Goal: Task Accomplishment & Management: Manage account settings

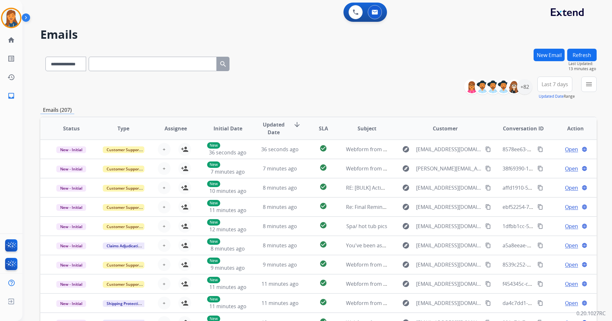
select select "**********"
click at [6, 11] on img at bounding box center [11, 18] width 18 height 18
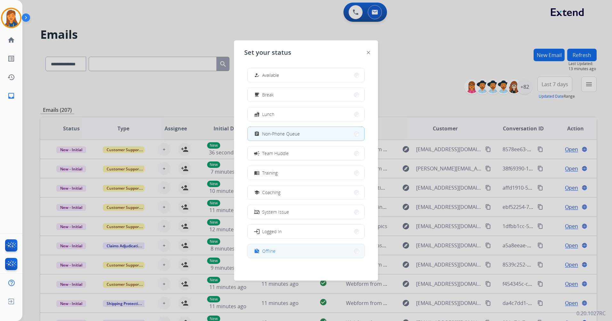
click at [283, 251] on button "work_off Offline" at bounding box center [306, 251] width 117 height 14
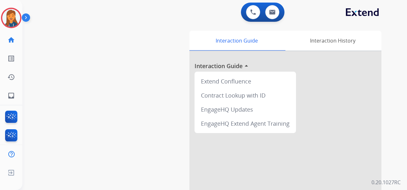
click at [9, 19] on img at bounding box center [11, 18] width 18 height 18
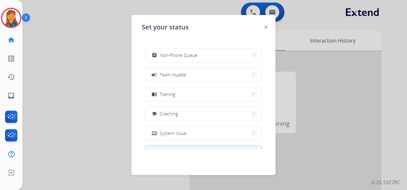
scroll to position [101, 0]
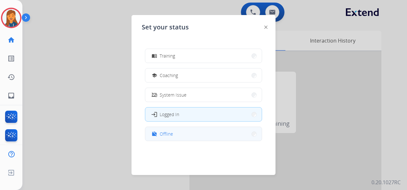
click at [184, 137] on button "work_off Offline" at bounding box center [203, 134] width 117 height 14
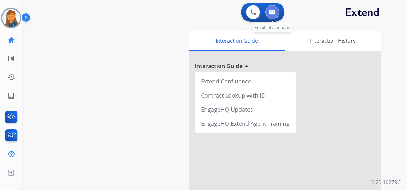
click at [270, 16] on button at bounding box center [273, 12] width 14 height 14
select select "**********"
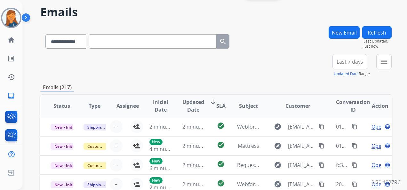
scroll to position [32, 0]
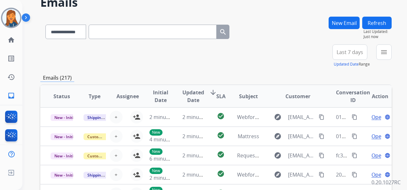
click at [356, 17] on div "New Email" at bounding box center [344, 31] width 31 height 28
click at [351, 51] on span "Last 7 days" at bounding box center [350, 52] width 27 height 3
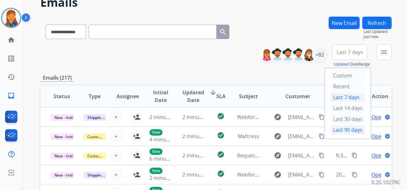
click at [333, 133] on div "Last 90 days" at bounding box center [348, 130] width 35 height 10
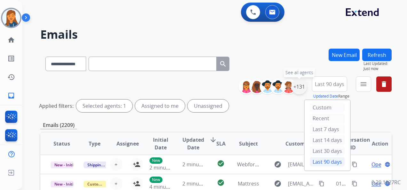
click at [299, 85] on div "+131" at bounding box center [299, 86] width 15 height 15
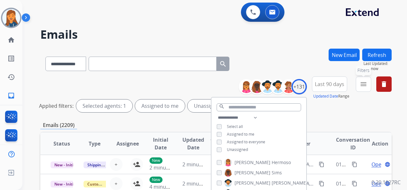
click at [367, 85] on mat-icon "menu" at bounding box center [364, 84] width 8 height 8
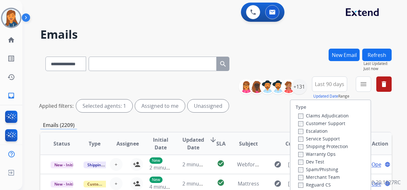
click at [306, 123] on label "Customer Support" at bounding box center [322, 123] width 47 height 6
click at [307, 145] on label "Shipping Protection" at bounding box center [324, 146] width 50 height 6
click at [310, 184] on label "Reguard CS" at bounding box center [315, 185] width 33 height 6
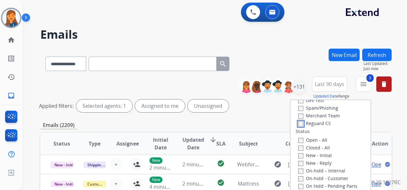
scroll to position [64, 0]
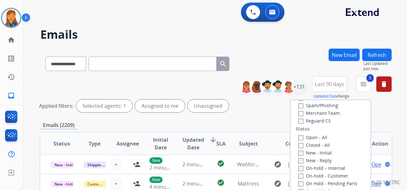
click at [309, 135] on label "Open - All" at bounding box center [313, 138] width 29 height 6
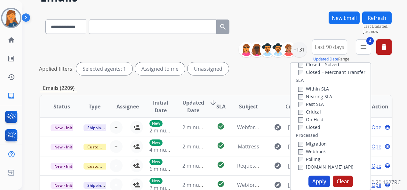
scroll to position [96, 0]
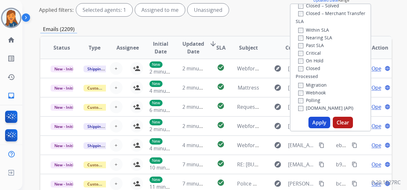
click at [318, 121] on button "Apply" at bounding box center [320, 123] width 22 height 12
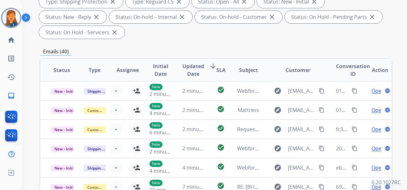
scroll to position [0, 0]
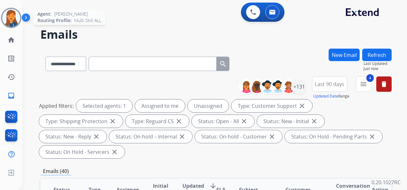
click at [6, 17] on img at bounding box center [11, 18] width 18 height 18
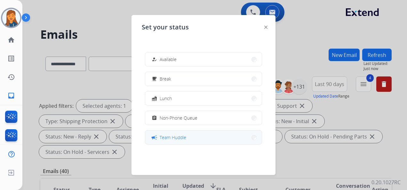
scroll to position [101, 0]
